Goal: Information Seeking & Learning: Learn about a topic

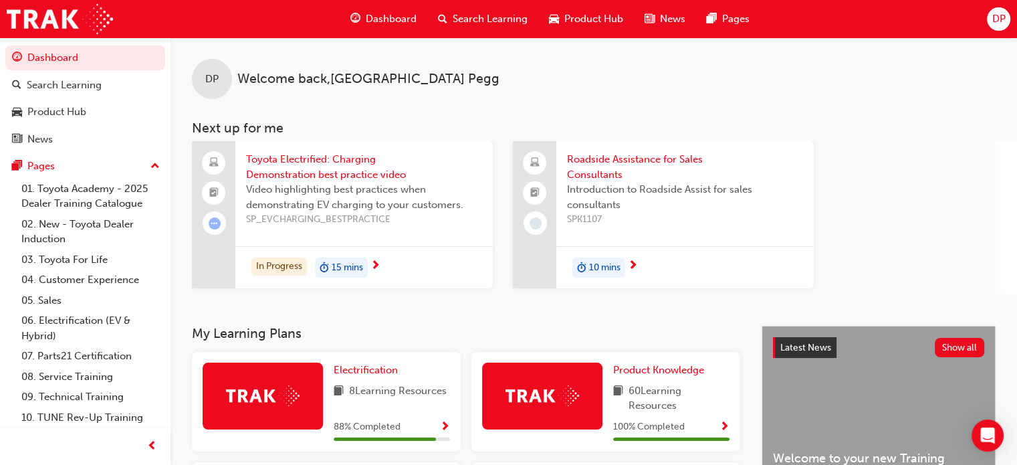
click at [373, 250] on div "In Progress 15 mins" at bounding box center [363, 267] width 257 height 42
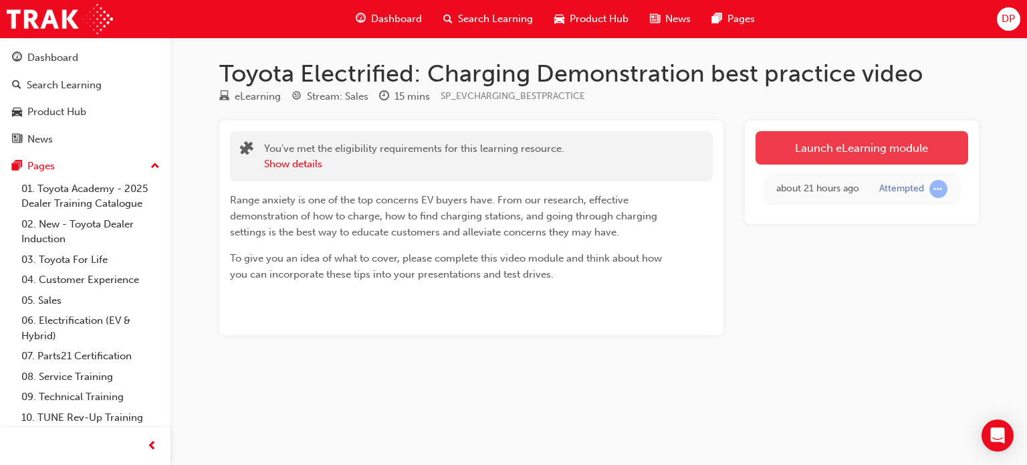
click at [806, 149] on link "Launch eLearning module" at bounding box center [862, 147] width 213 height 33
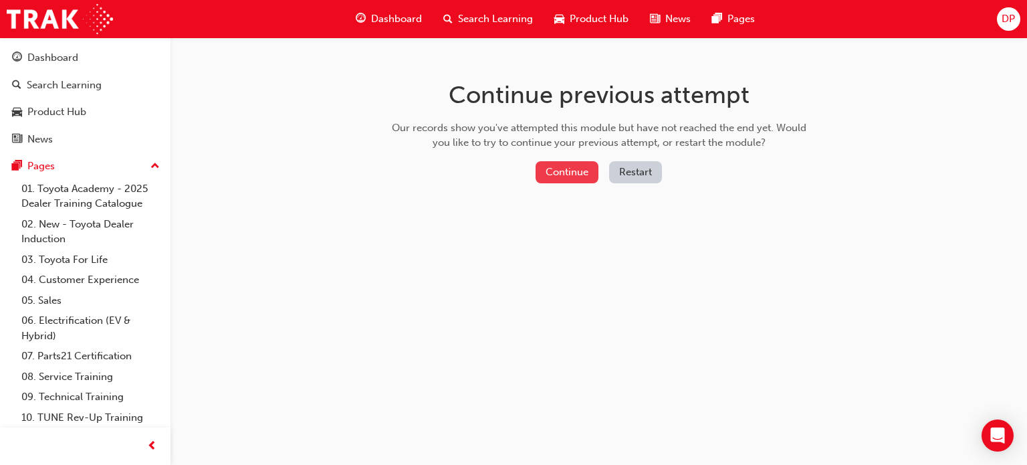
click at [563, 168] on button "Continue" at bounding box center [567, 172] width 63 height 22
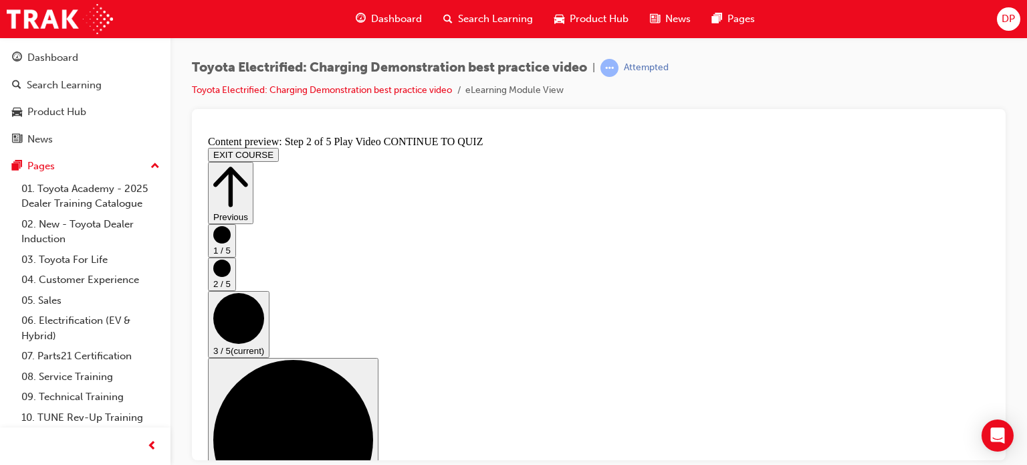
scroll to position [134, 0]
checkbox input "true"
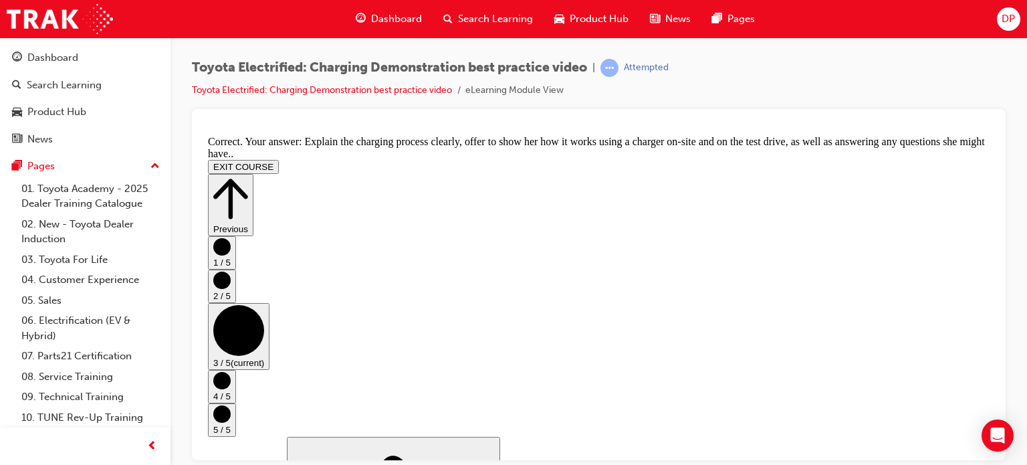
scroll to position [0, 0]
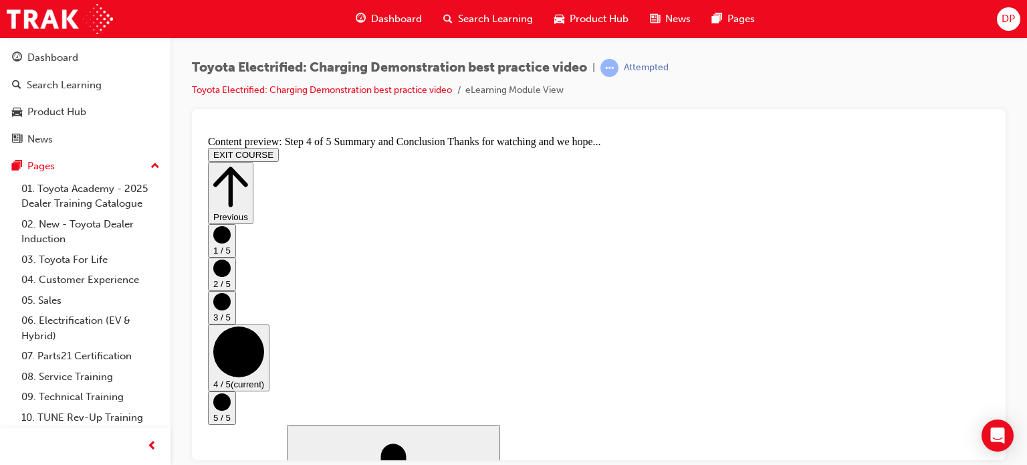
scroll to position [71, 0]
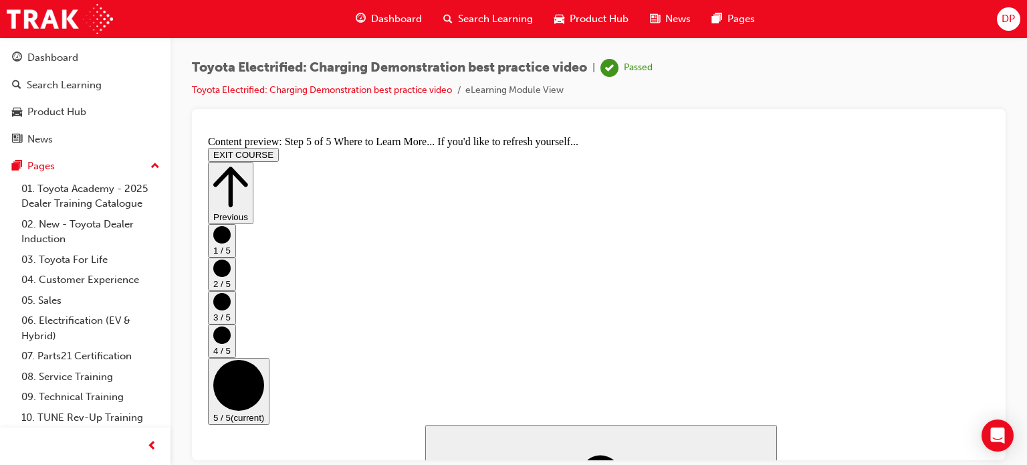
scroll to position [0, 0]
click at [403, 18] on span "Dashboard" at bounding box center [396, 18] width 51 height 15
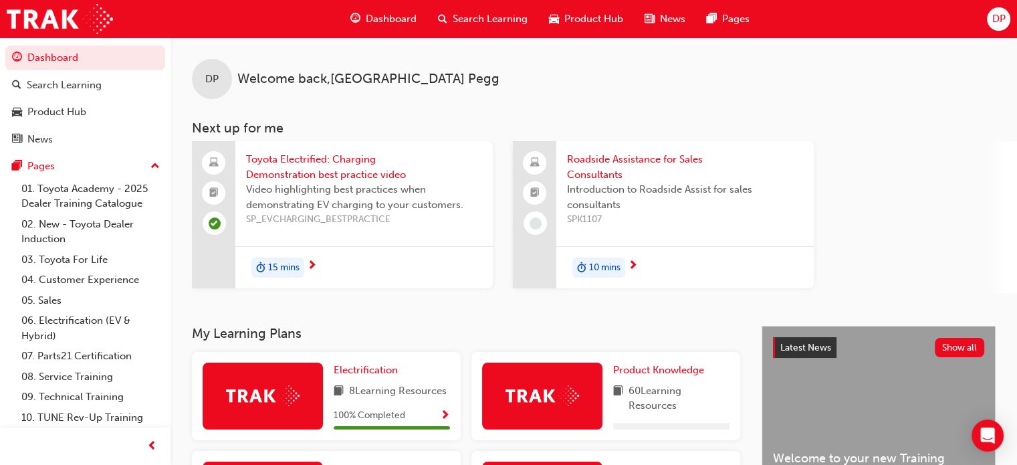
click at [627, 267] on div "10 mins" at bounding box center [684, 267] width 257 height 42
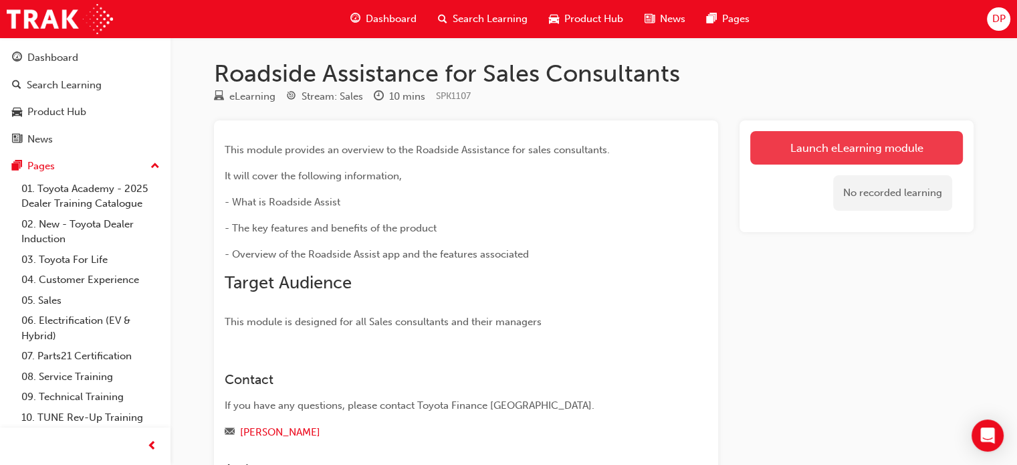
click at [770, 147] on link "Launch eLearning module" at bounding box center [856, 147] width 213 height 33
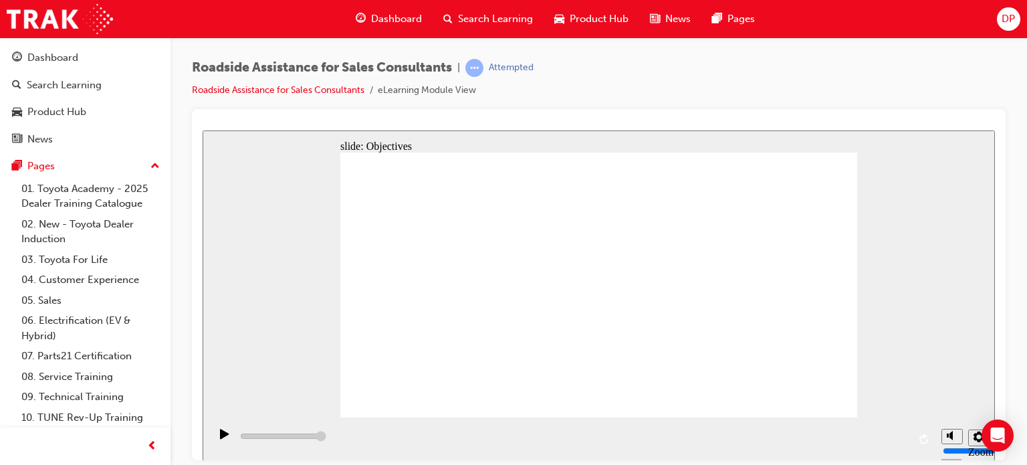
type input "23000"
checkbox input "true"
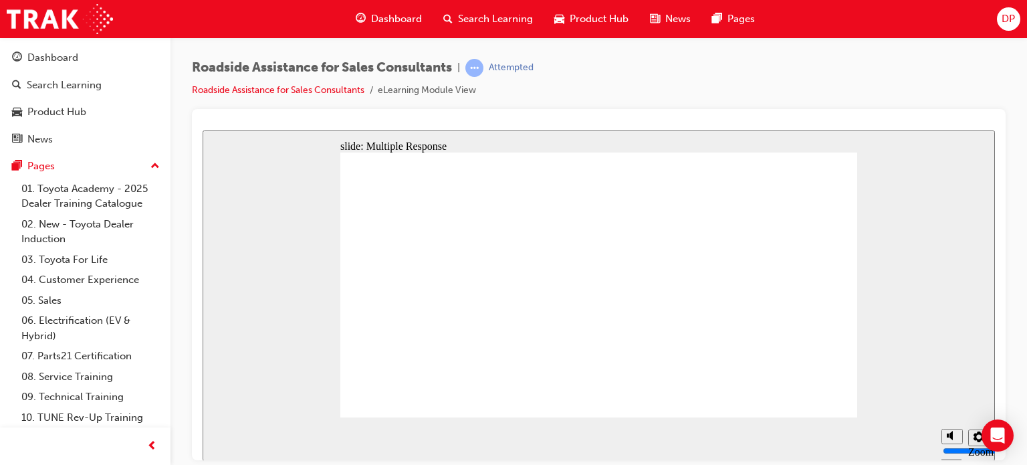
checkbox input "true"
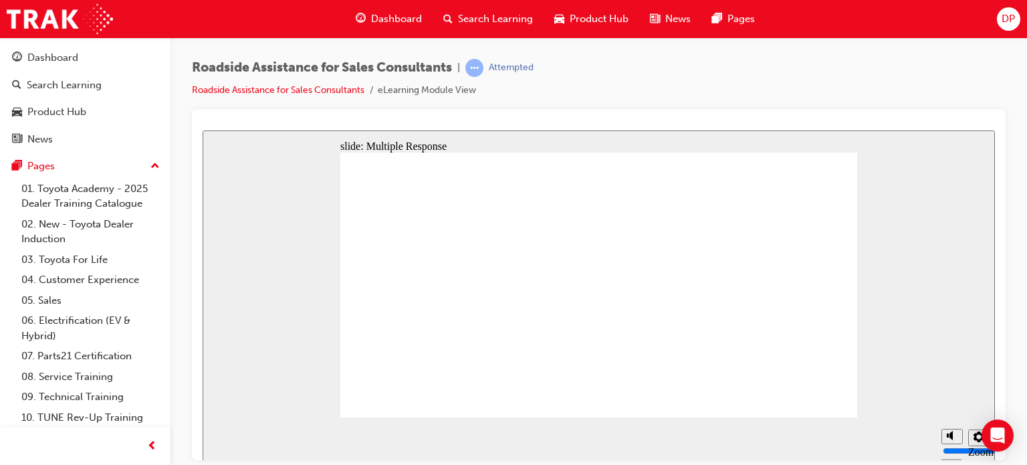
checkbox input "true"
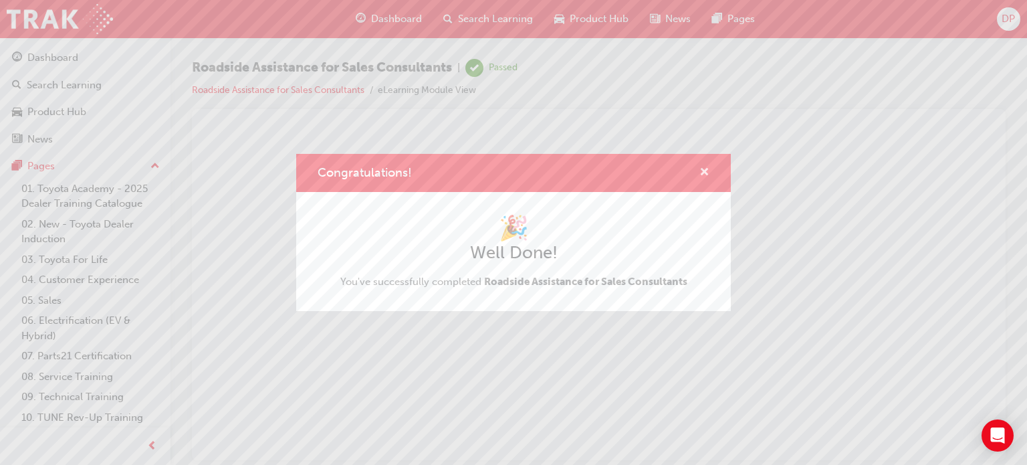
click at [703, 171] on span "cross-icon" at bounding box center [704, 173] width 10 height 12
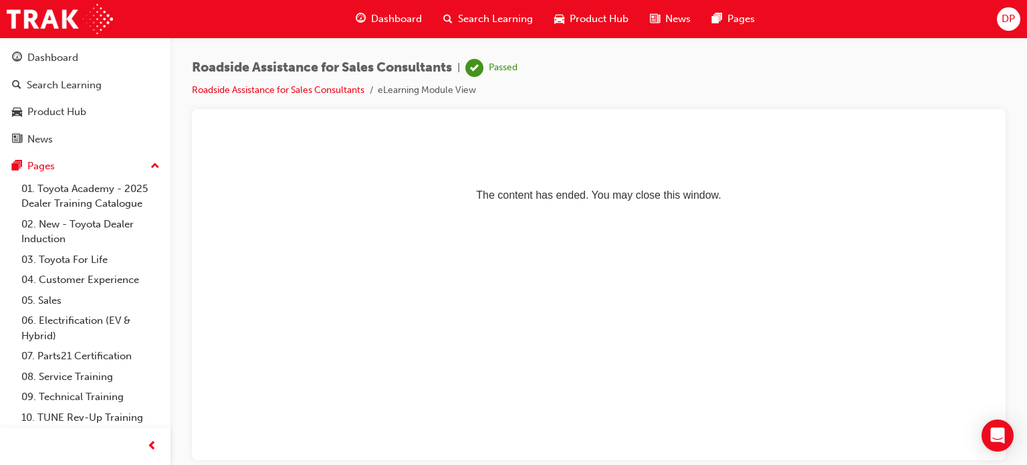
click at [399, 18] on span "Dashboard" at bounding box center [396, 18] width 51 height 15
